Goal: Task Accomplishment & Management: Use online tool/utility

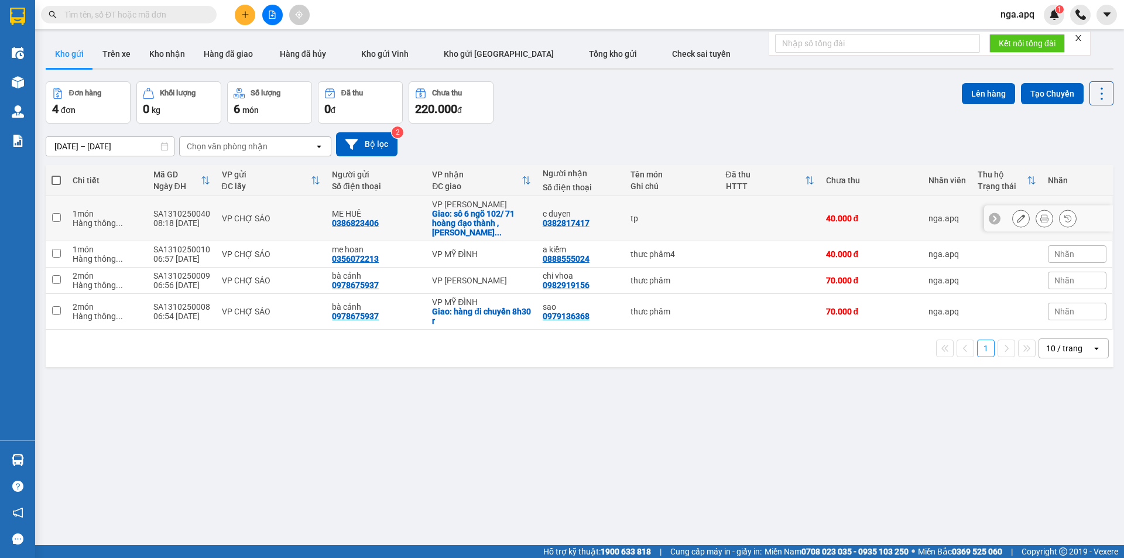
click at [766, 210] on td at bounding box center [770, 218] width 100 height 45
checkbox input "true"
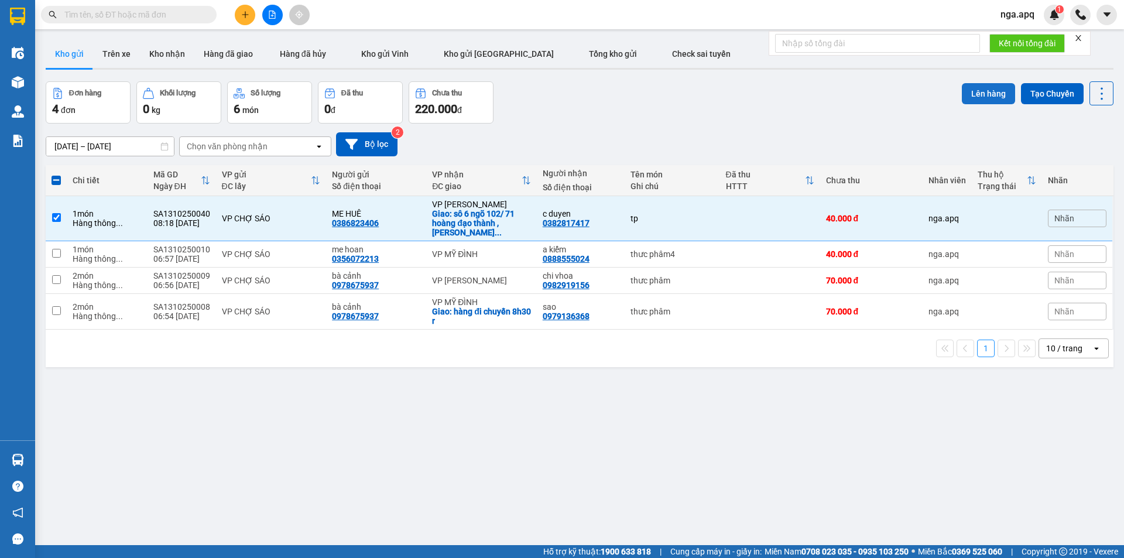
click at [971, 94] on button "Lên hàng" at bounding box center [988, 93] width 53 height 21
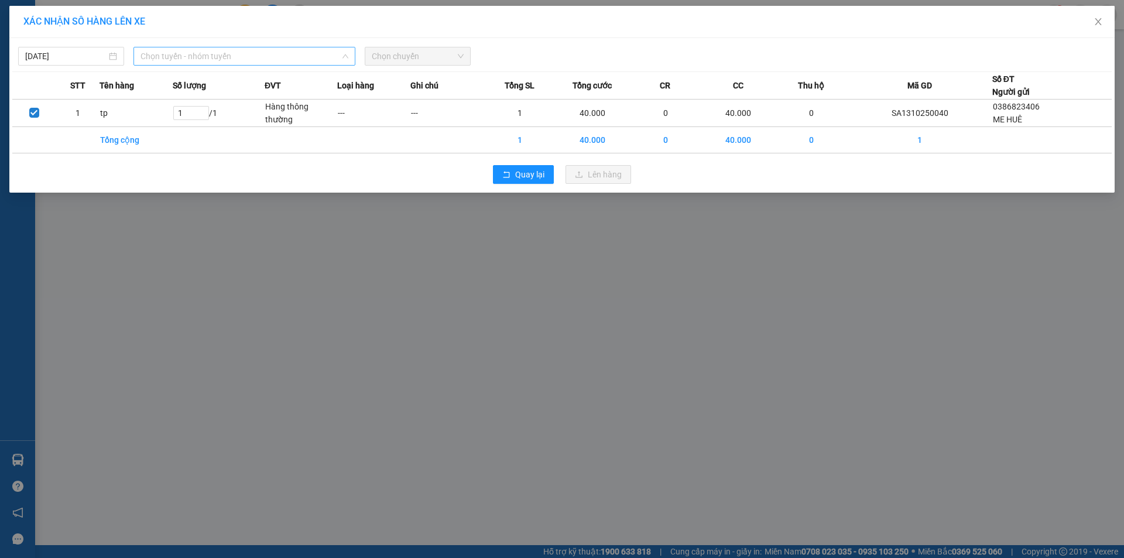
click at [313, 61] on span "Chọn tuyến - nhóm tuyến" at bounding box center [245, 56] width 208 height 18
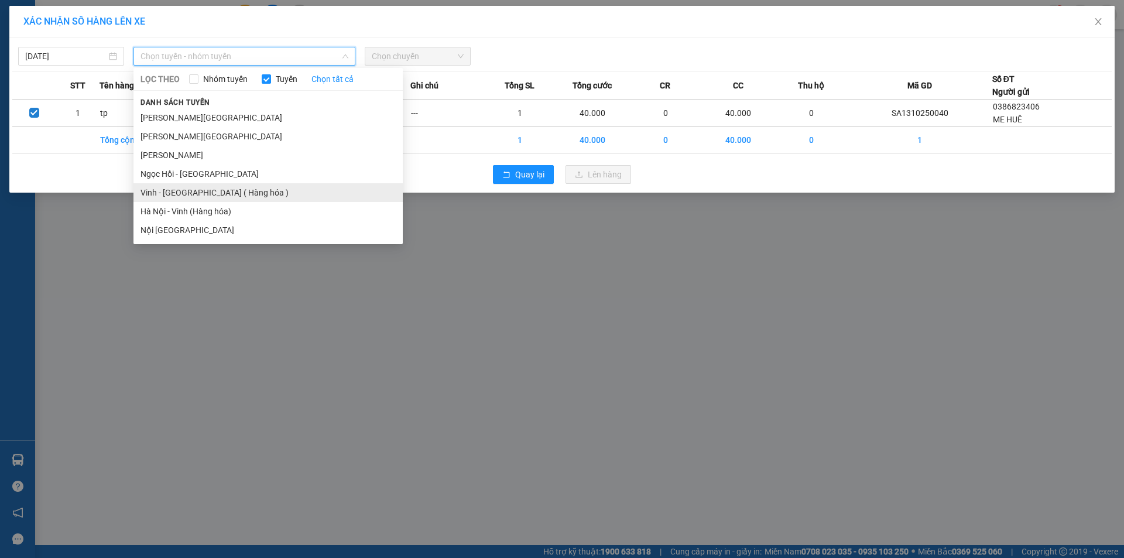
click at [232, 197] on li "Vinh - [GEOGRAPHIC_DATA] ( Hàng hóa )" at bounding box center [267, 192] width 269 height 19
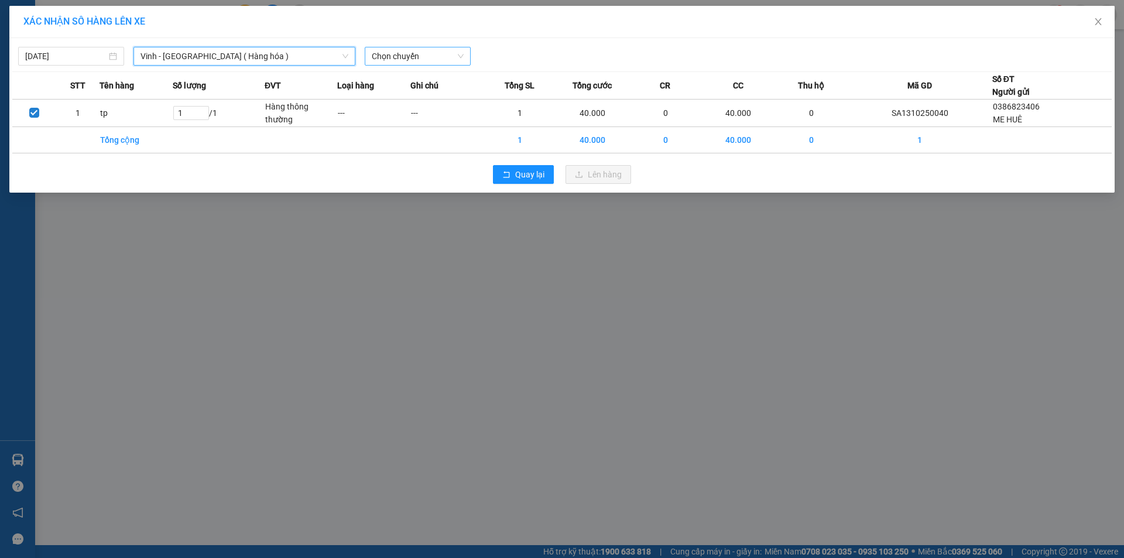
click at [448, 56] on span "Chọn chuyến" at bounding box center [418, 56] width 92 height 18
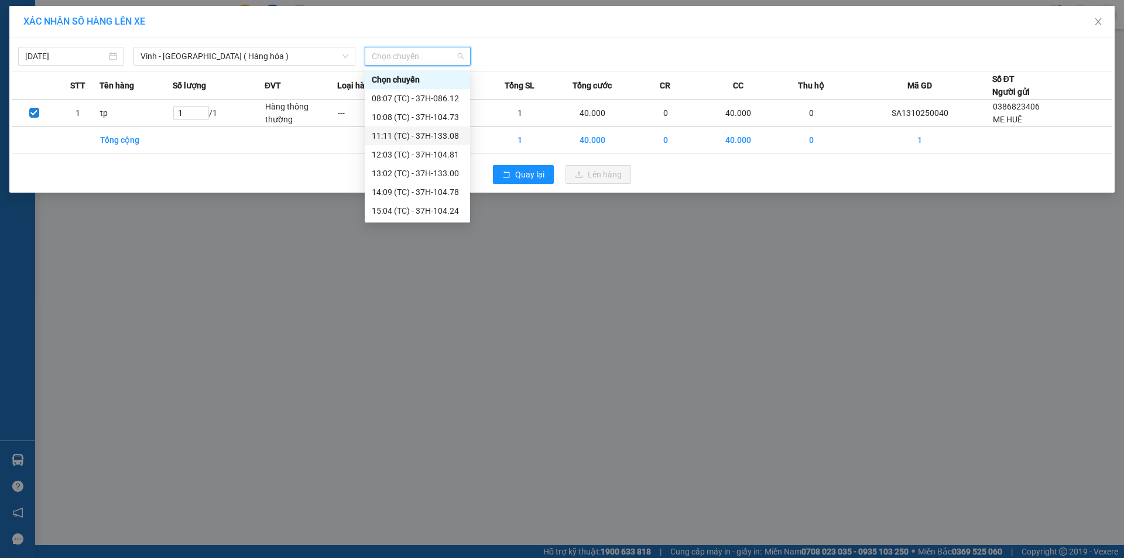
click at [433, 136] on div "11:11 (TC) - 37H-133.08" at bounding box center [417, 135] width 91 height 13
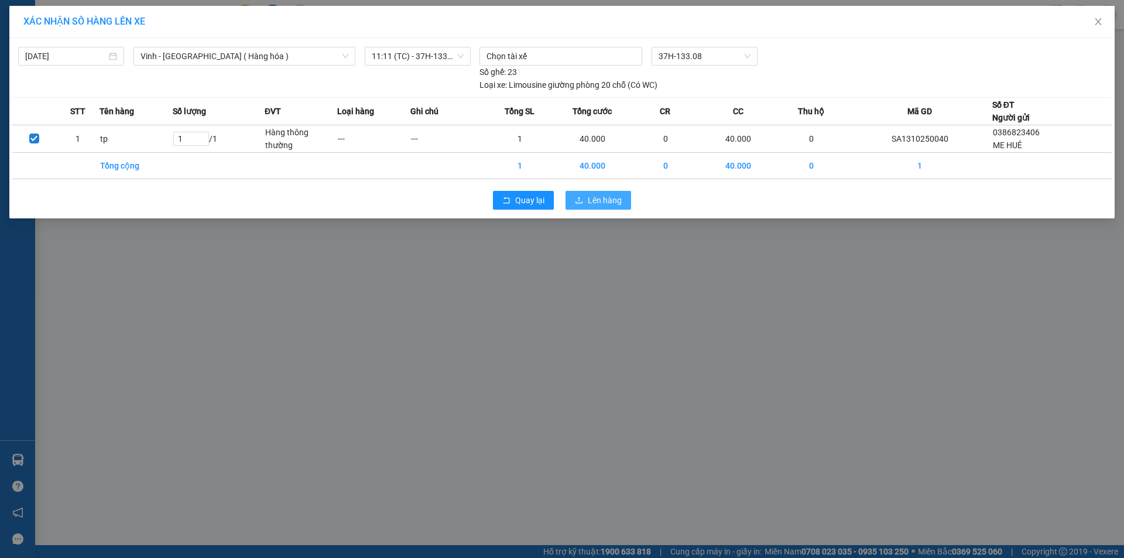
click at [611, 200] on span "Lên hàng" at bounding box center [605, 200] width 34 height 13
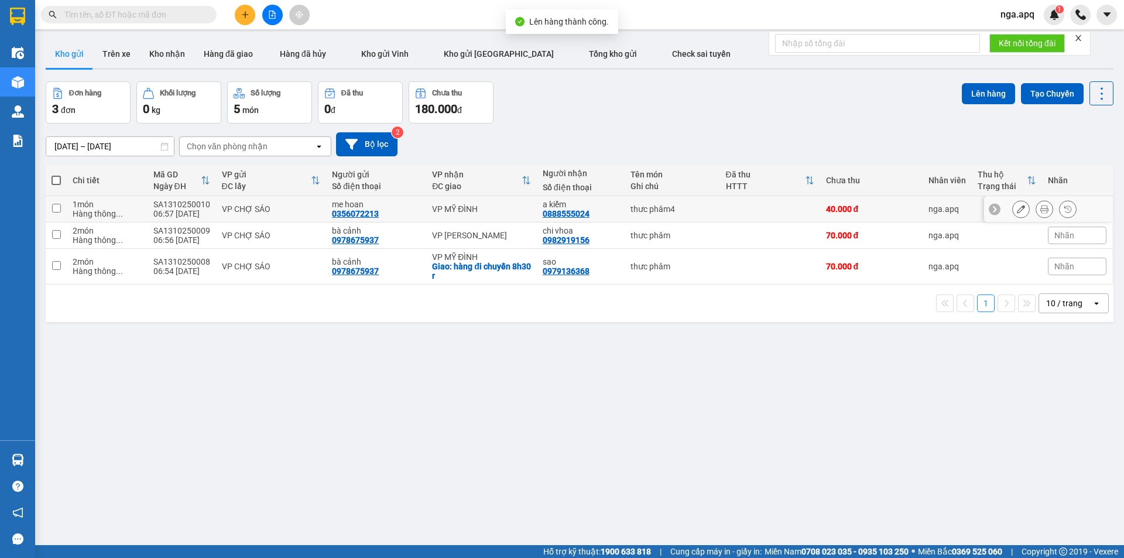
click at [468, 212] on div "VP MỸ ĐÌNH" at bounding box center [481, 208] width 99 height 9
checkbox input "true"
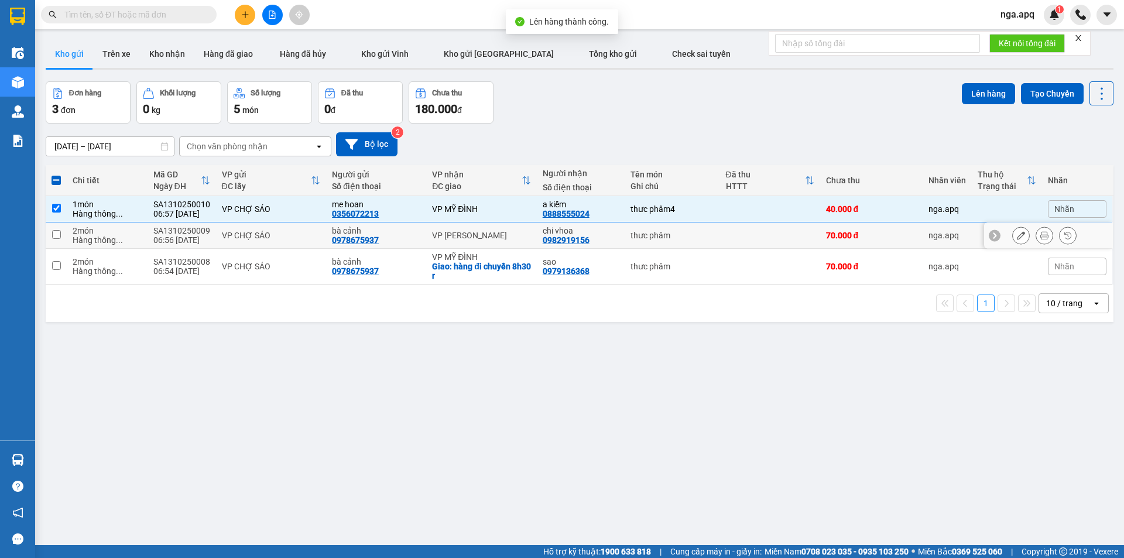
drag, startPoint x: 492, startPoint y: 232, endPoint x: 512, endPoint y: 262, distance: 35.9
click at [495, 232] on div "VP [PERSON_NAME]" at bounding box center [481, 235] width 99 height 9
checkbox input "true"
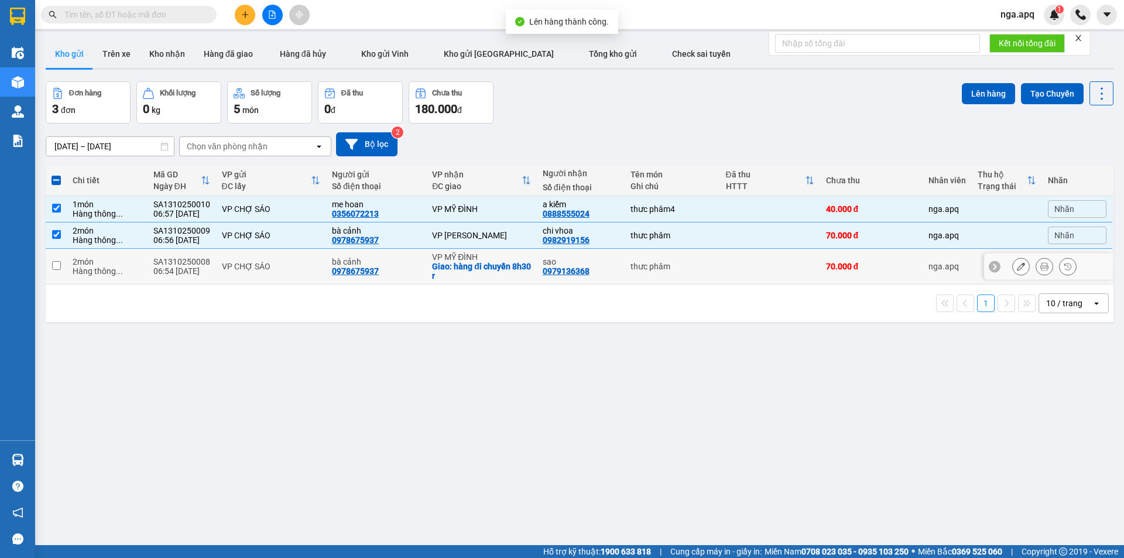
click at [518, 272] on div "Giao: hàng đi chuyến 8h30 r" at bounding box center [481, 271] width 99 height 19
checkbox input "true"
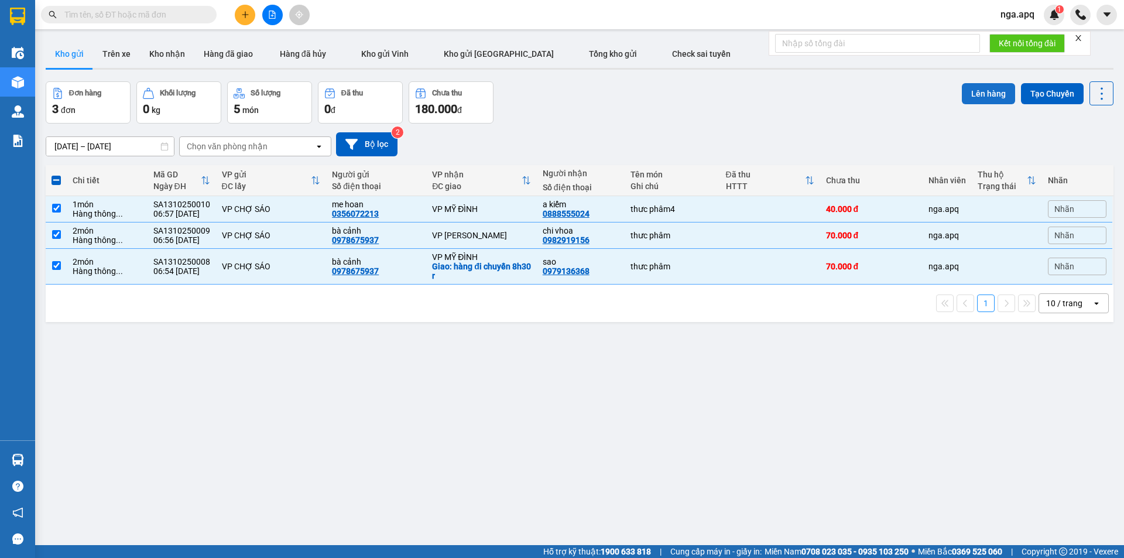
click at [975, 96] on button "Lên hàng" at bounding box center [988, 93] width 53 height 21
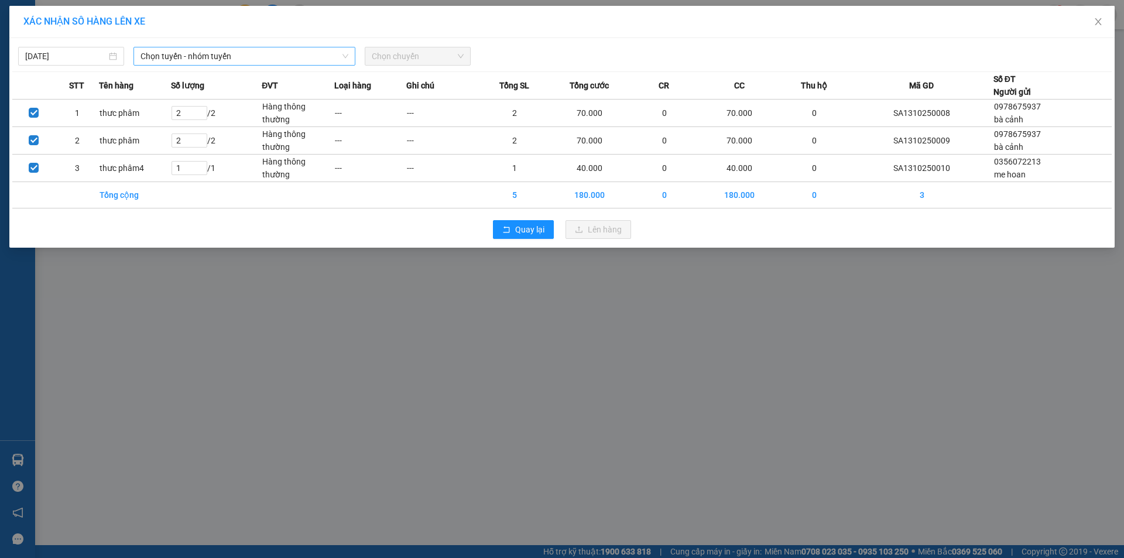
click at [243, 49] on span "Chọn tuyến - nhóm tuyến" at bounding box center [245, 56] width 208 height 18
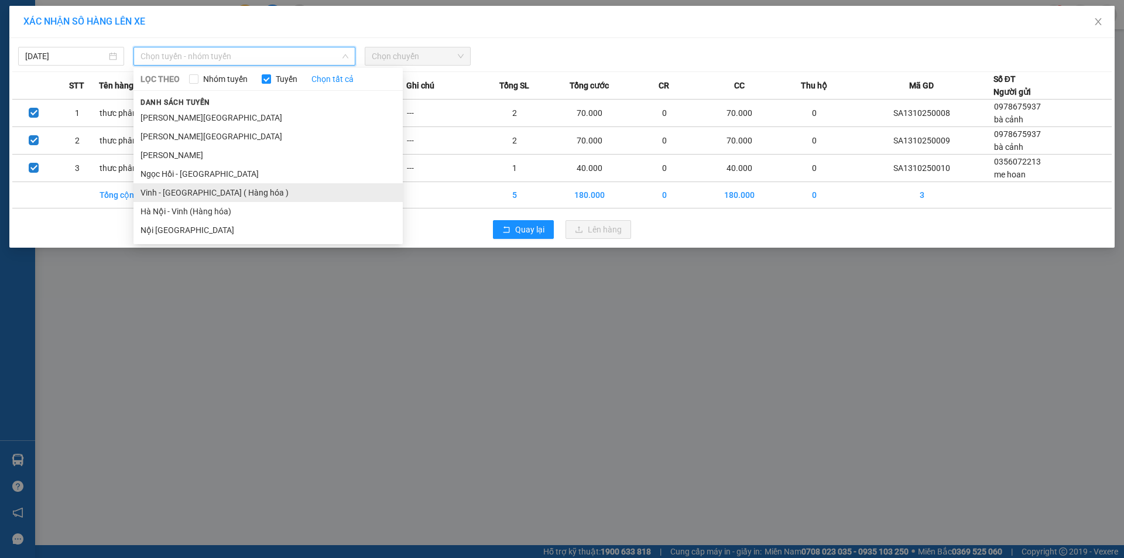
click at [174, 189] on li "Vinh - [GEOGRAPHIC_DATA] ( Hàng hóa )" at bounding box center [267, 192] width 269 height 19
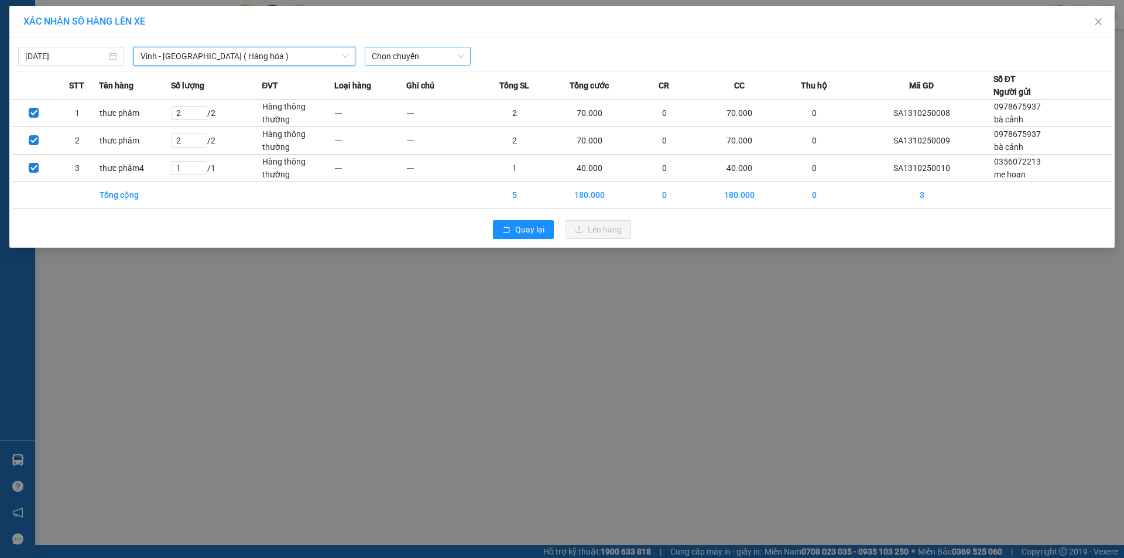
click at [448, 53] on span "Chọn chuyến" at bounding box center [418, 56] width 92 height 18
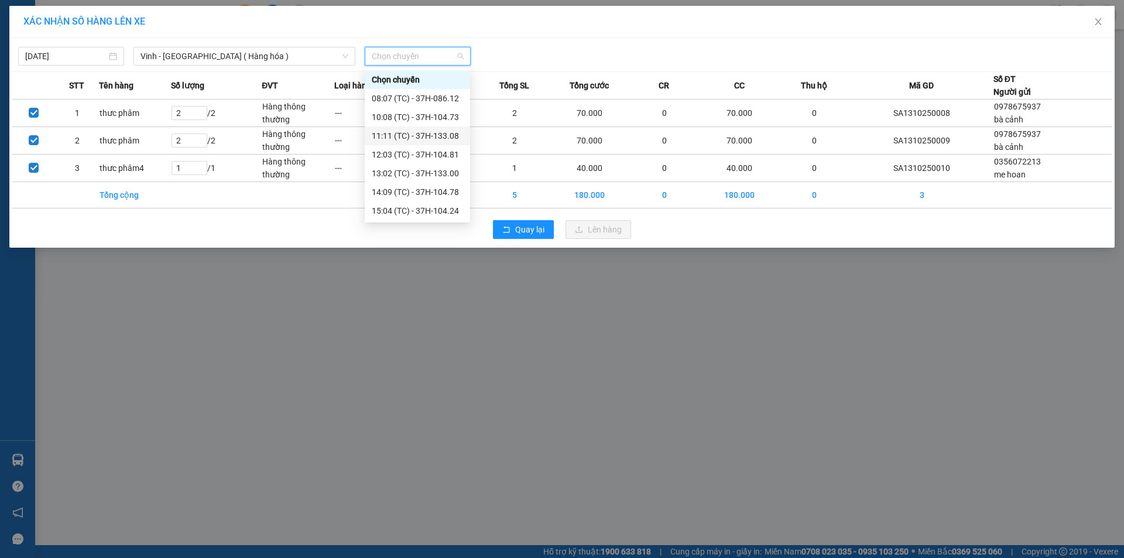
click at [444, 139] on div "11:11 (TC) - 37H-133.08" at bounding box center [417, 135] width 91 height 13
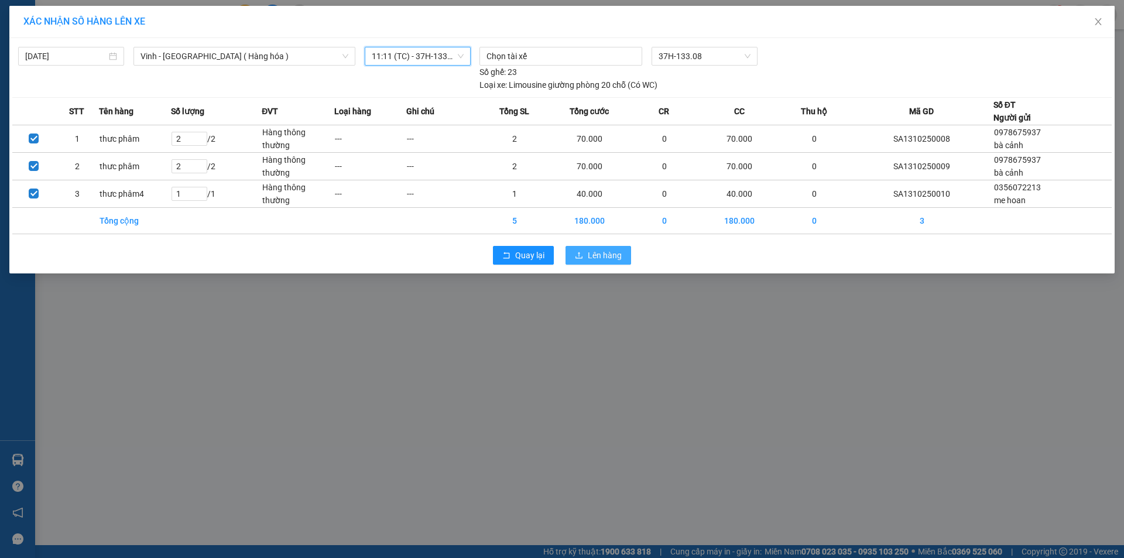
click at [594, 257] on span "Lên hàng" at bounding box center [605, 255] width 34 height 13
